Goal: Find specific page/section: Find specific page/section

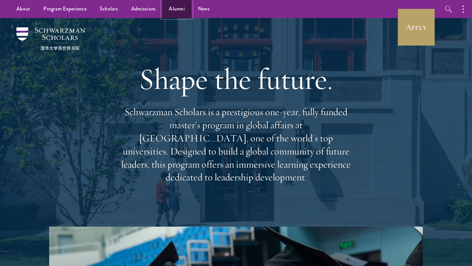
click at [177, 8] on link "Alumni" at bounding box center [176, 9] width 29 height 18
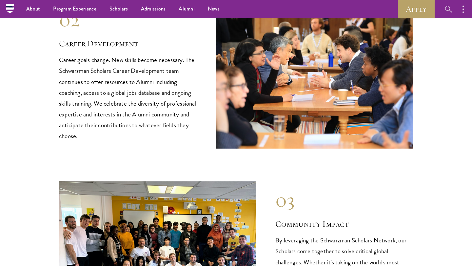
scroll to position [781, 0]
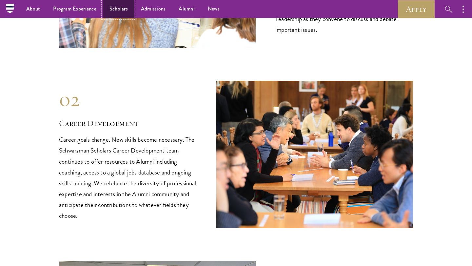
click at [117, 3] on link "Scholars" at bounding box center [118, 9] width 31 height 18
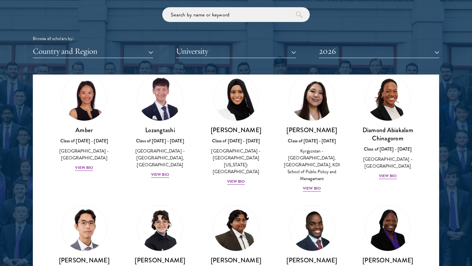
scroll to position [27, 0]
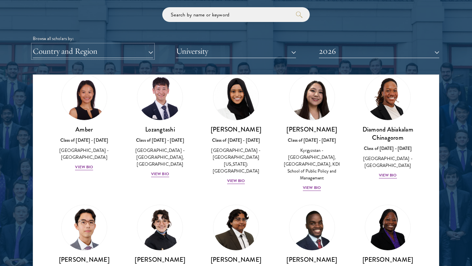
click at [107, 48] on button "Country and Region" at bounding box center [93, 51] width 120 height 13
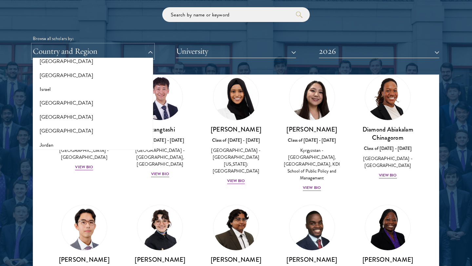
scroll to position [552, 0]
click at [66, 129] on button "[GEOGRAPHIC_DATA]" at bounding box center [93, 130] width 116 height 14
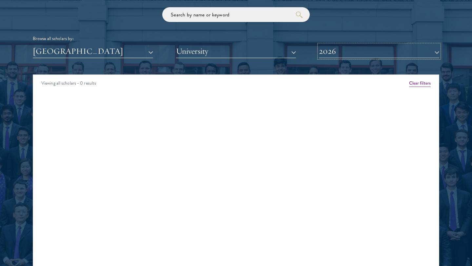
click at [361, 54] on button "2026" at bounding box center [379, 51] width 120 height 13
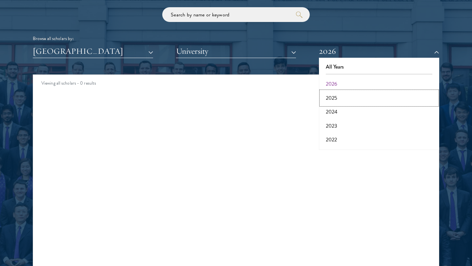
click at [345, 97] on button "2025" at bounding box center [379, 98] width 116 height 14
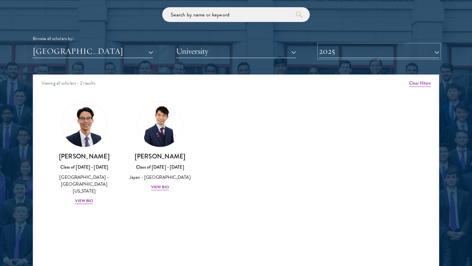
click at [353, 45] on button "2025" at bounding box center [379, 51] width 120 height 13
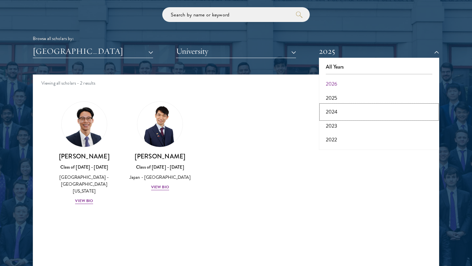
click at [339, 114] on button "2024" at bounding box center [379, 112] width 116 height 14
